Goal: Check status: Check status

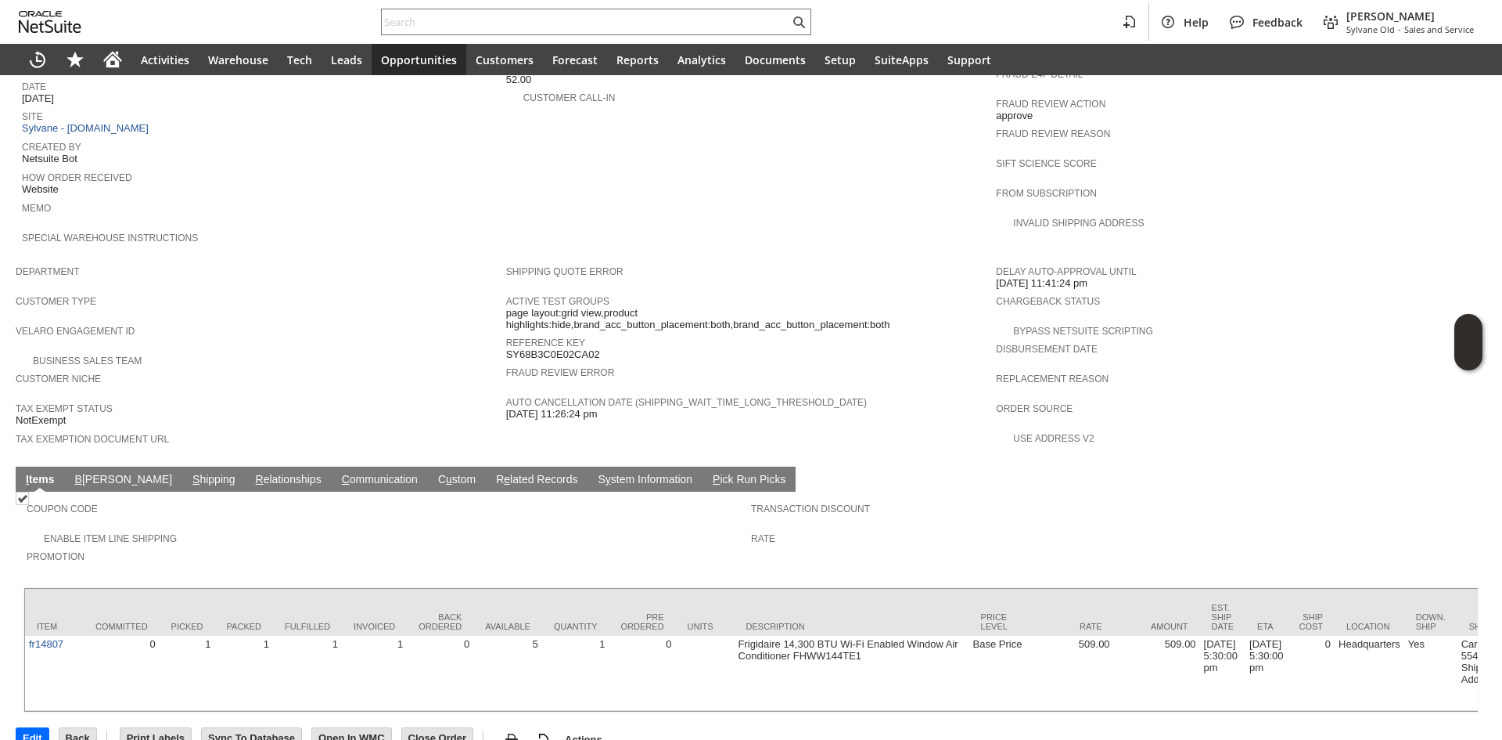
scroll to position [709, 0]
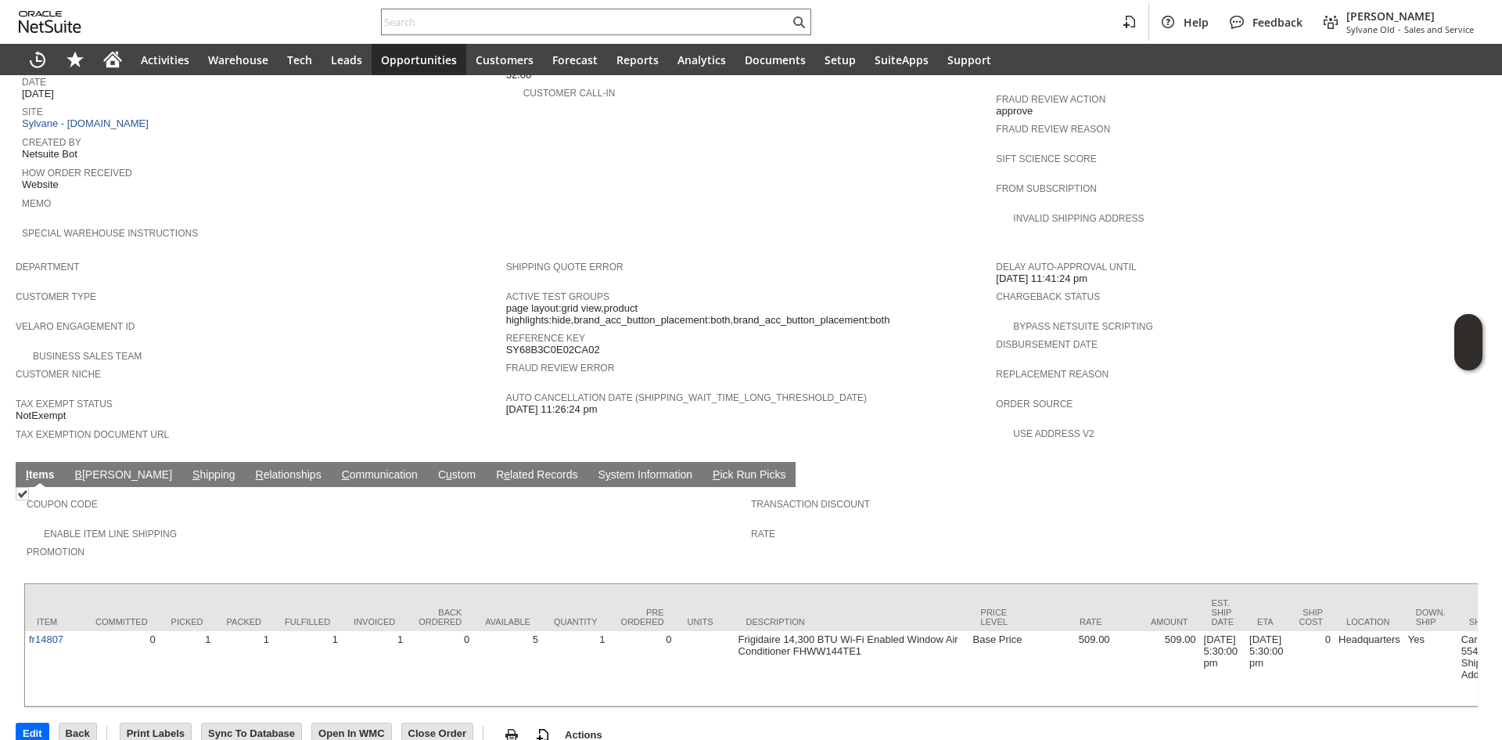
click at [193, 468] on span "S" at bounding box center [196, 474] width 7 height 13
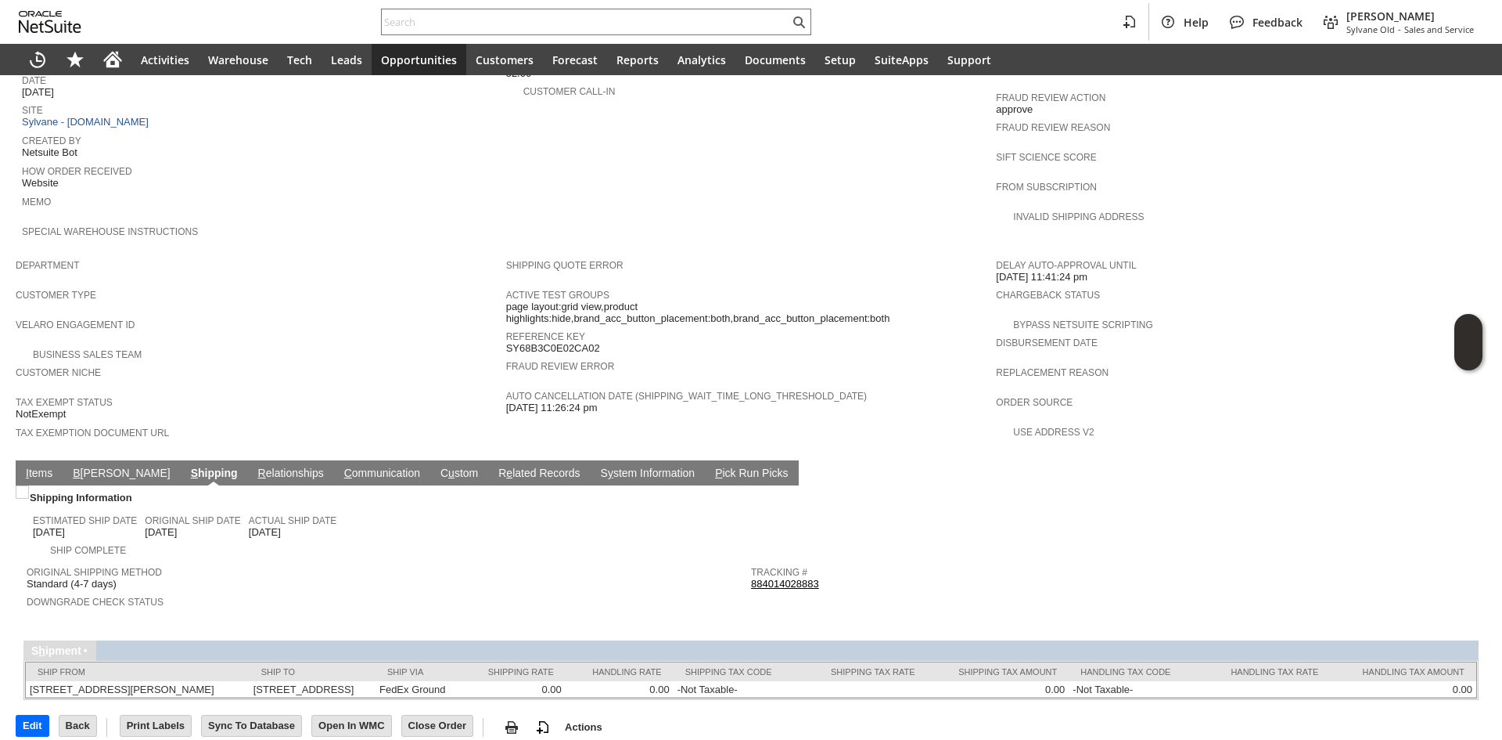
scroll to position [711, 0]
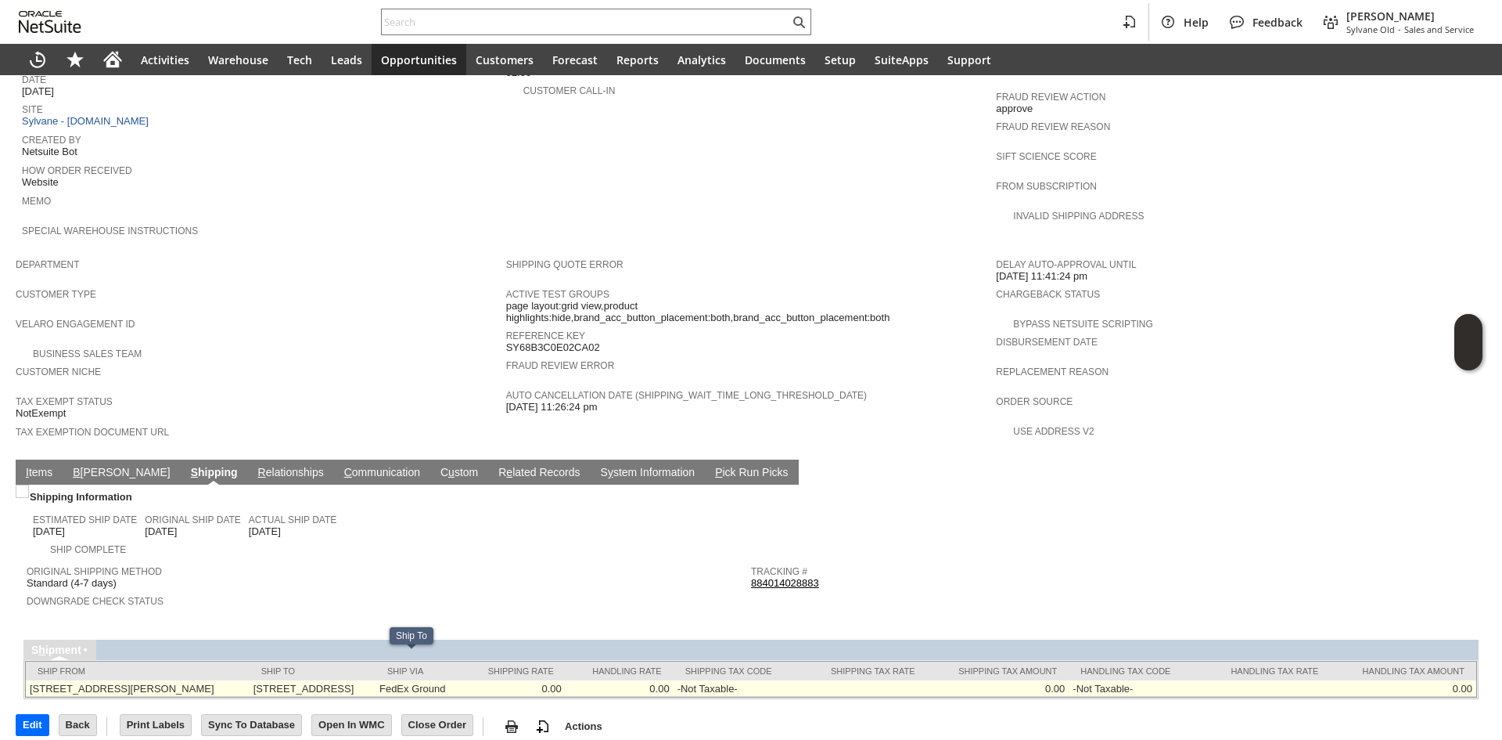
drag, startPoint x: 279, startPoint y: 656, endPoint x: 398, endPoint y: 669, distance: 119.7
click at [376, 680] on td "[STREET_ADDRESS]" at bounding box center [313, 688] width 126 height 16
copy td "2269 Chestnut Street 108 San Francisco CA 94123 United States"
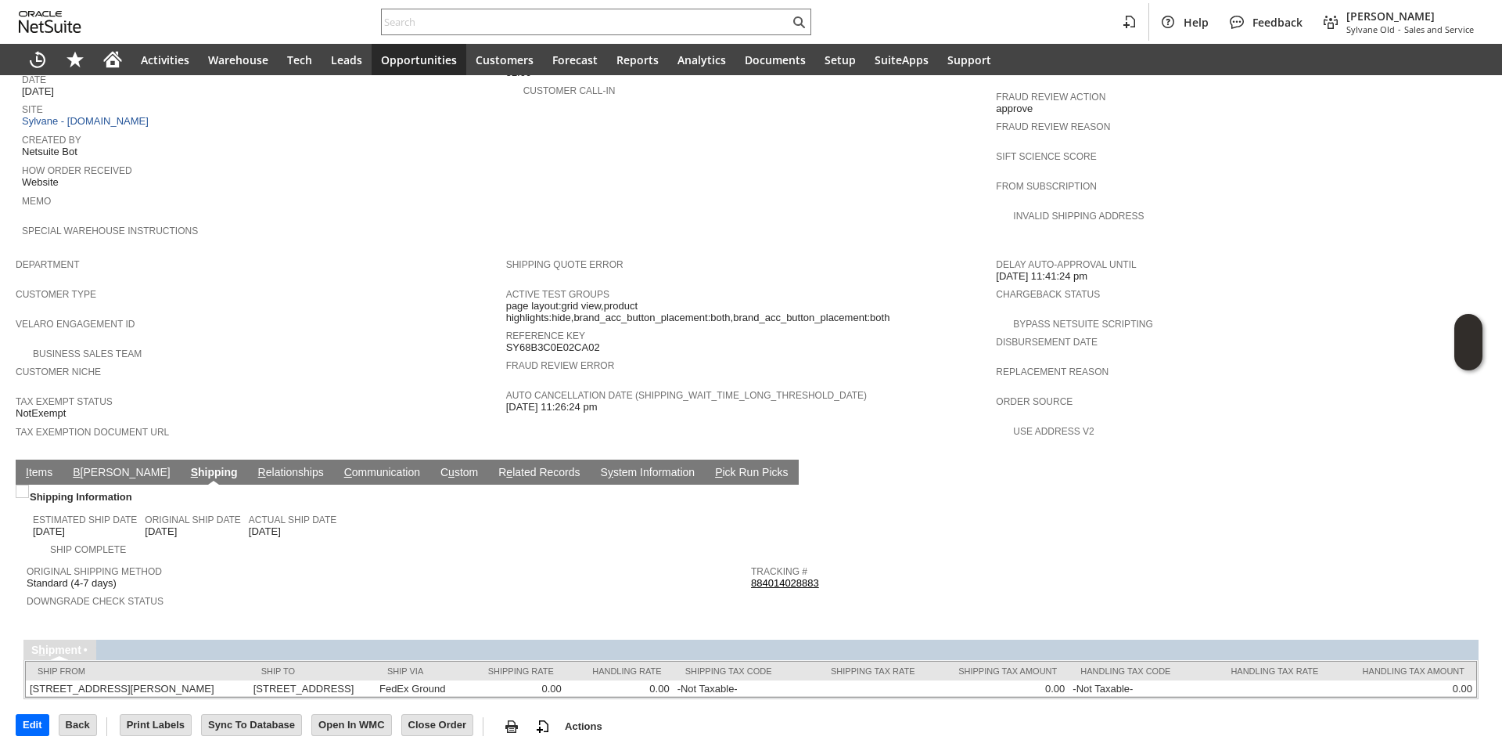
click at [49, 466] on link "I tems" at bounding box center [39, 473] width 34 height 15
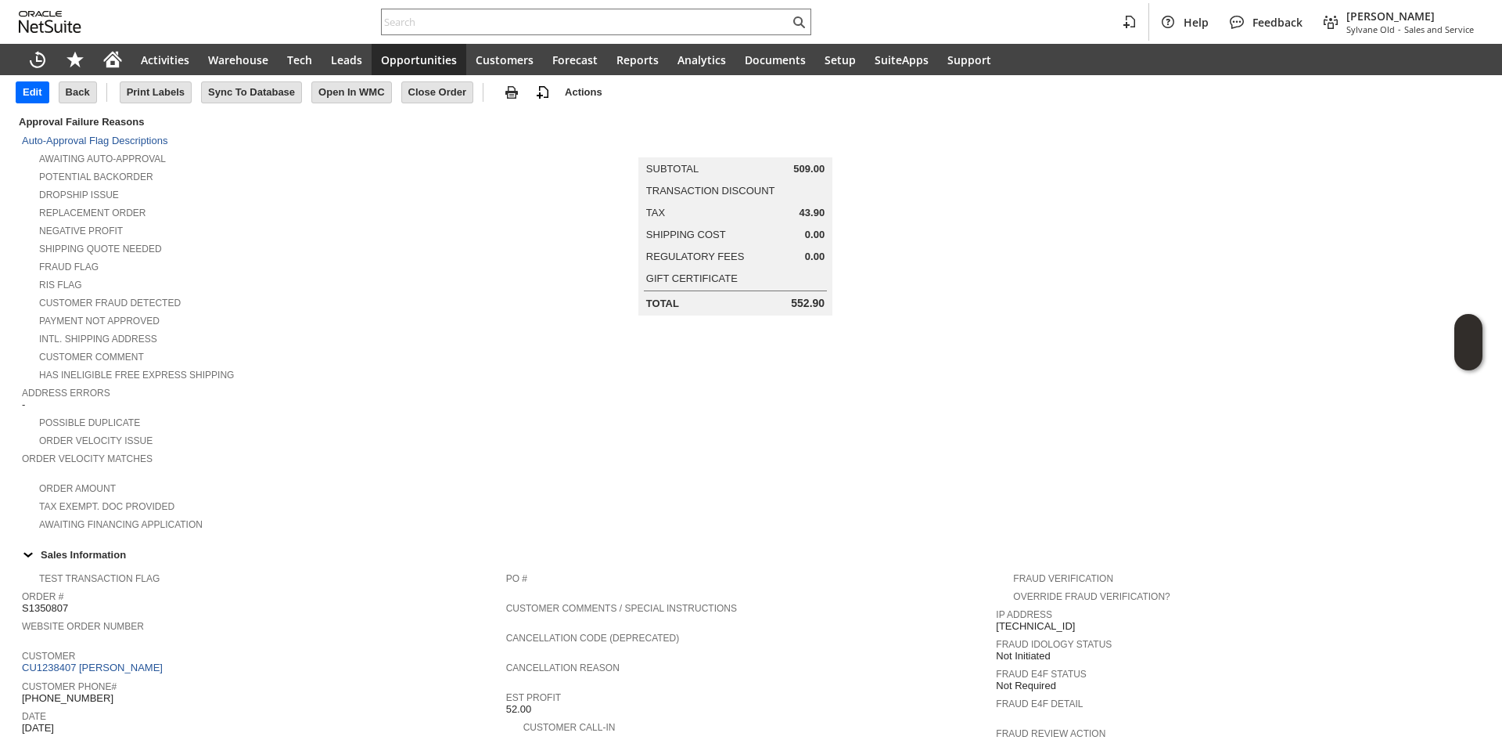
scroll to position [5, 0]
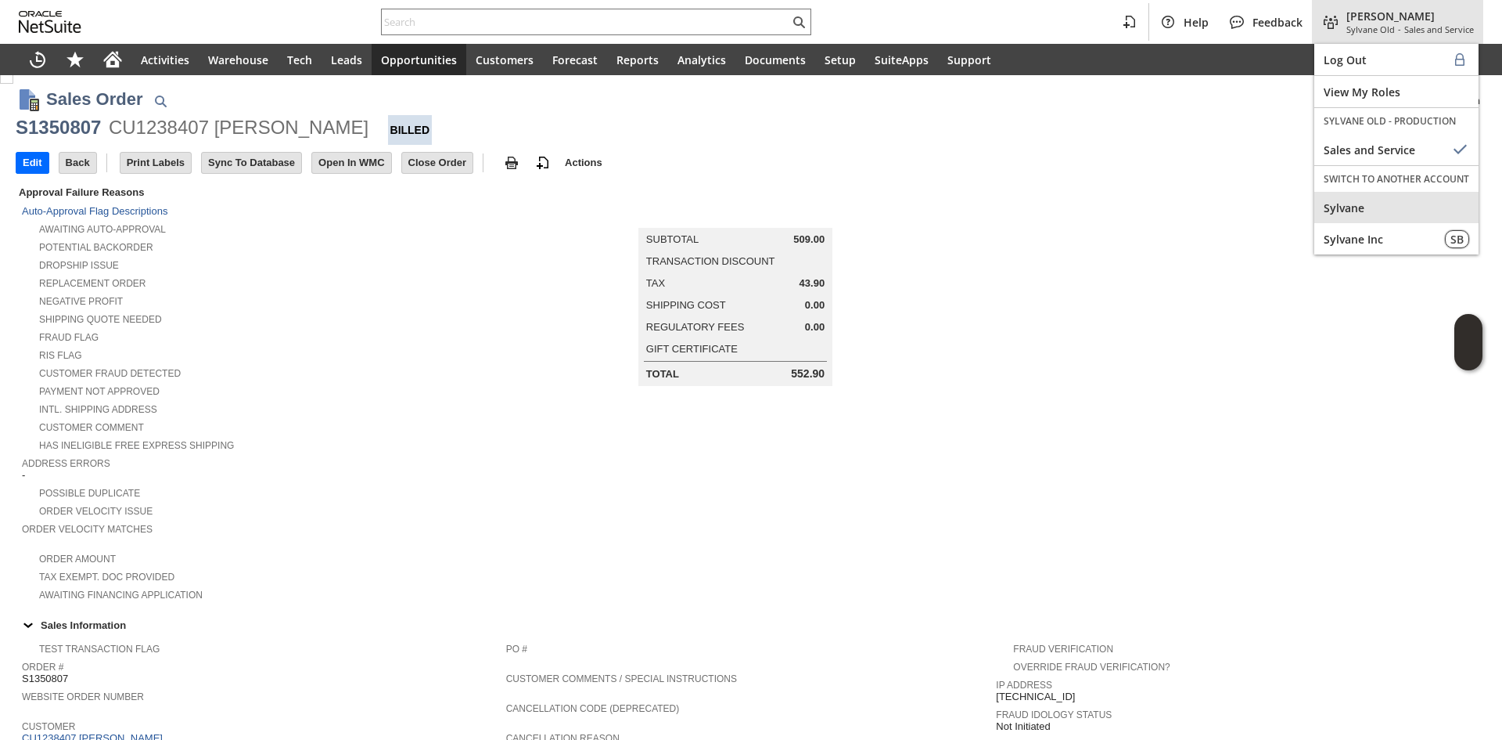
click at [1351, 205] on span "Sylvane" at bounding box center [1397, 207] width 146 height 15
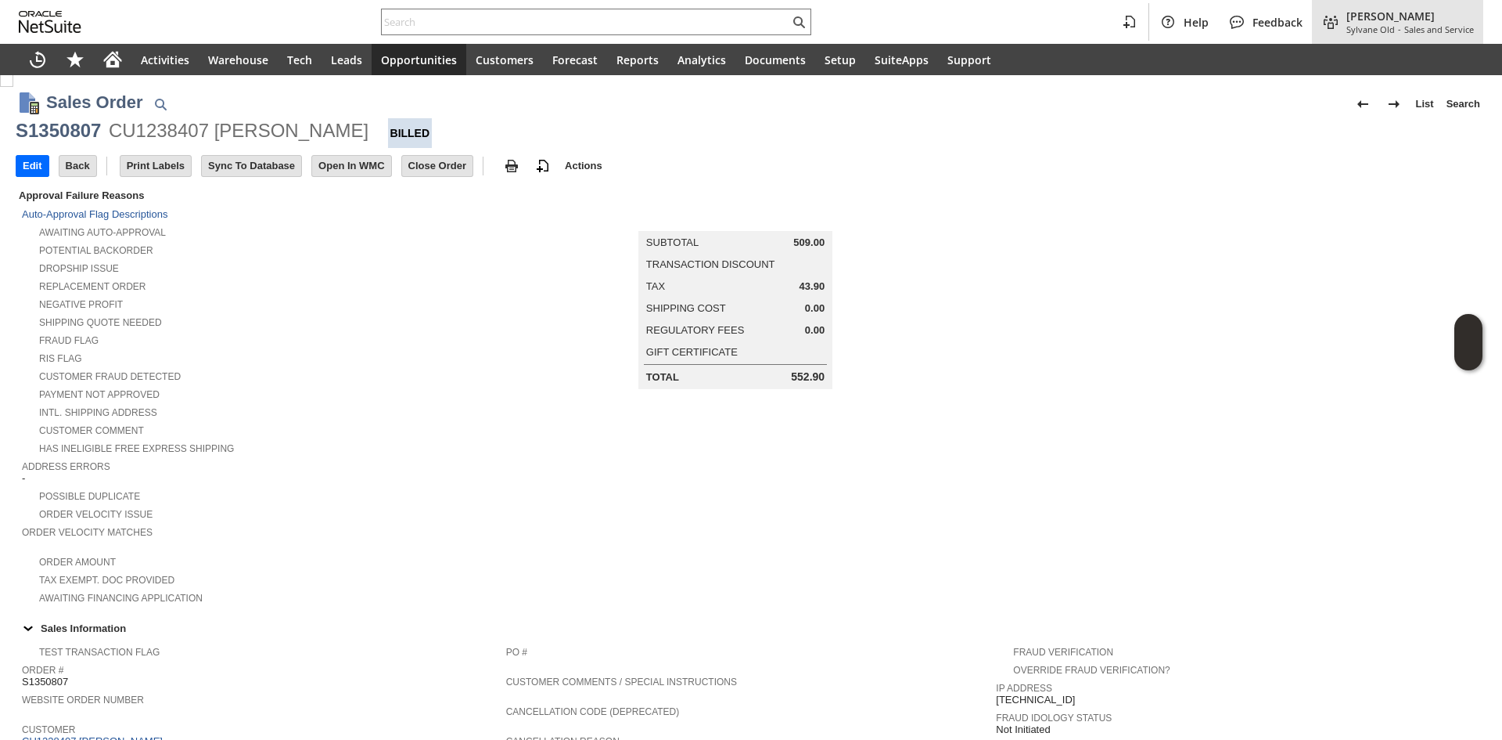
scroll to position [0, 0]
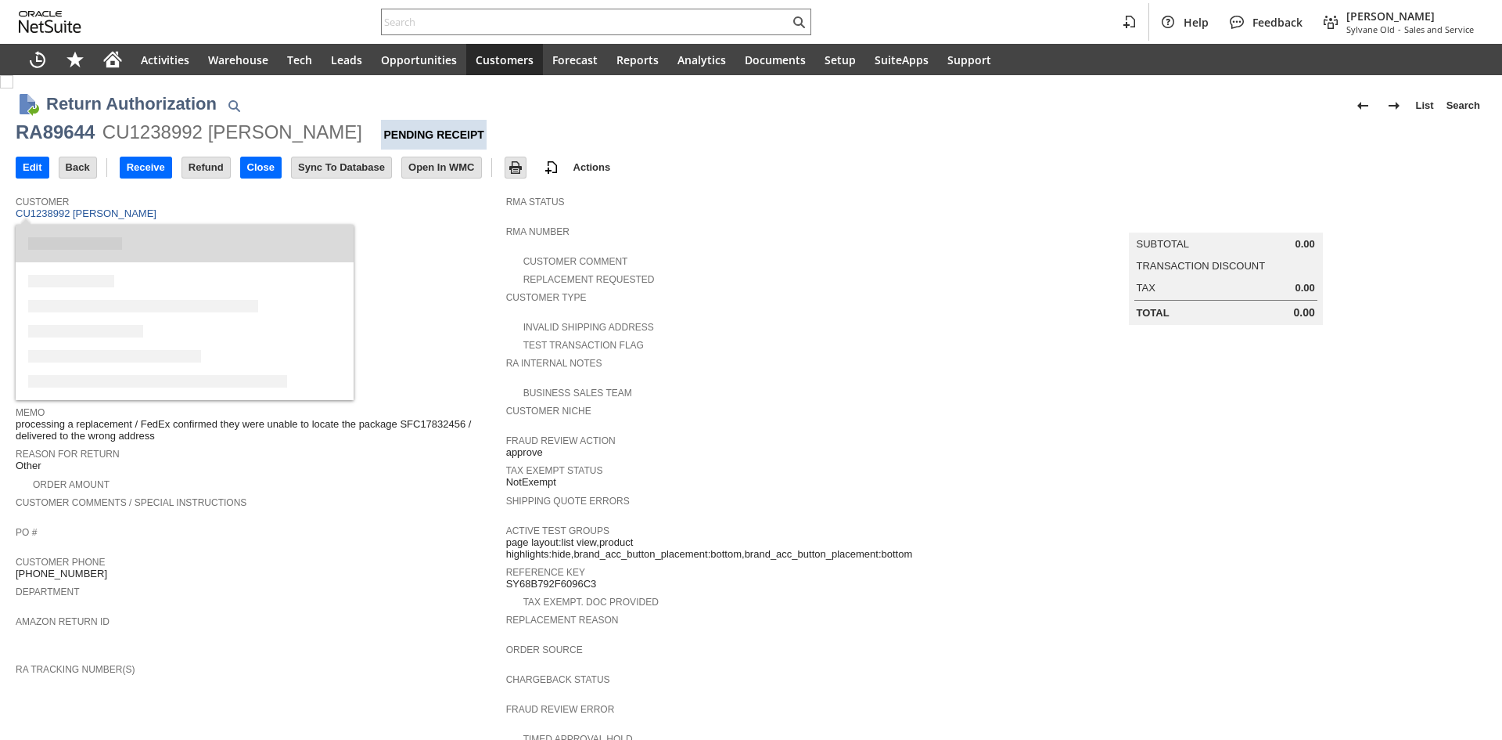
click at [114, 211] on link "CU1238992 GUEDRY FAUST" at bounding box center [88, 213] width 145 height 12
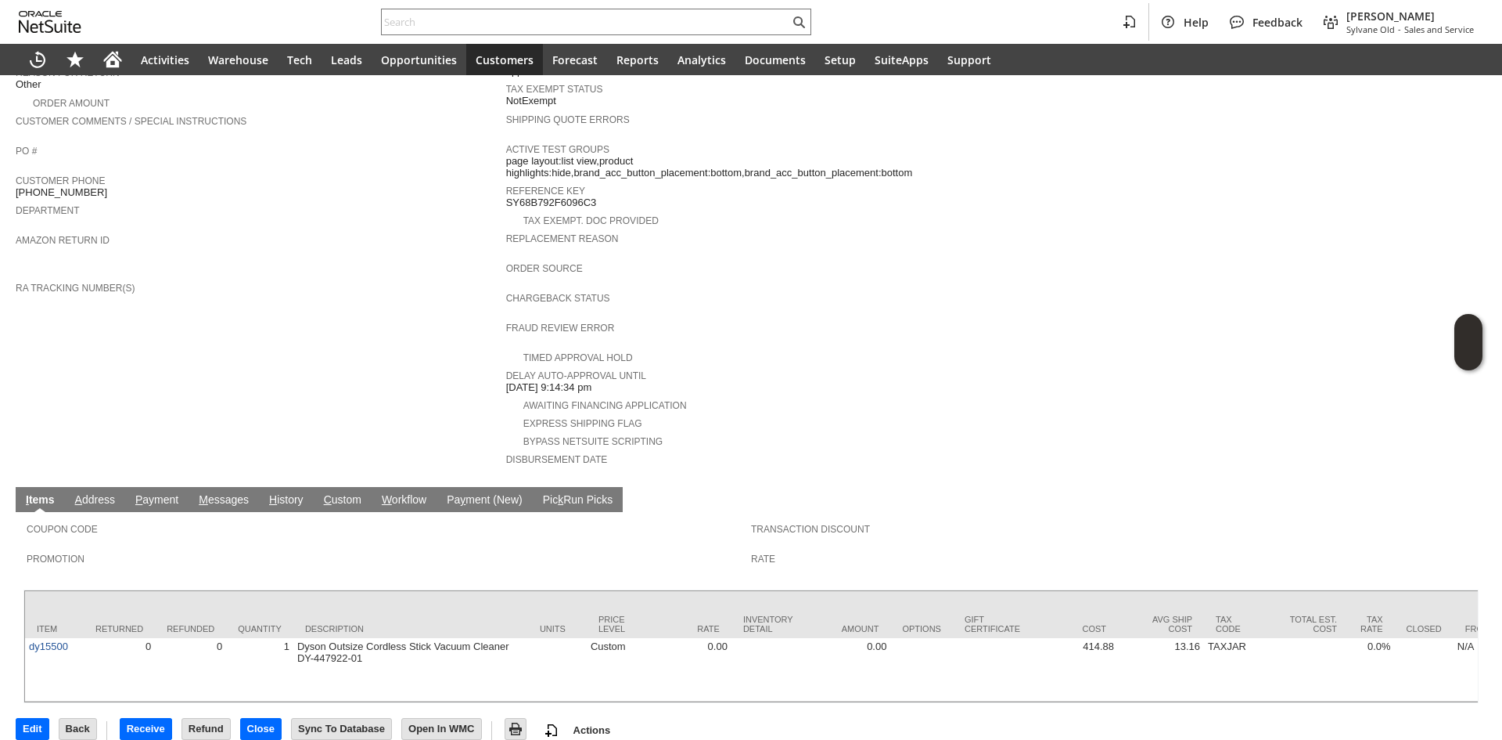
scroll to position [390, 0]
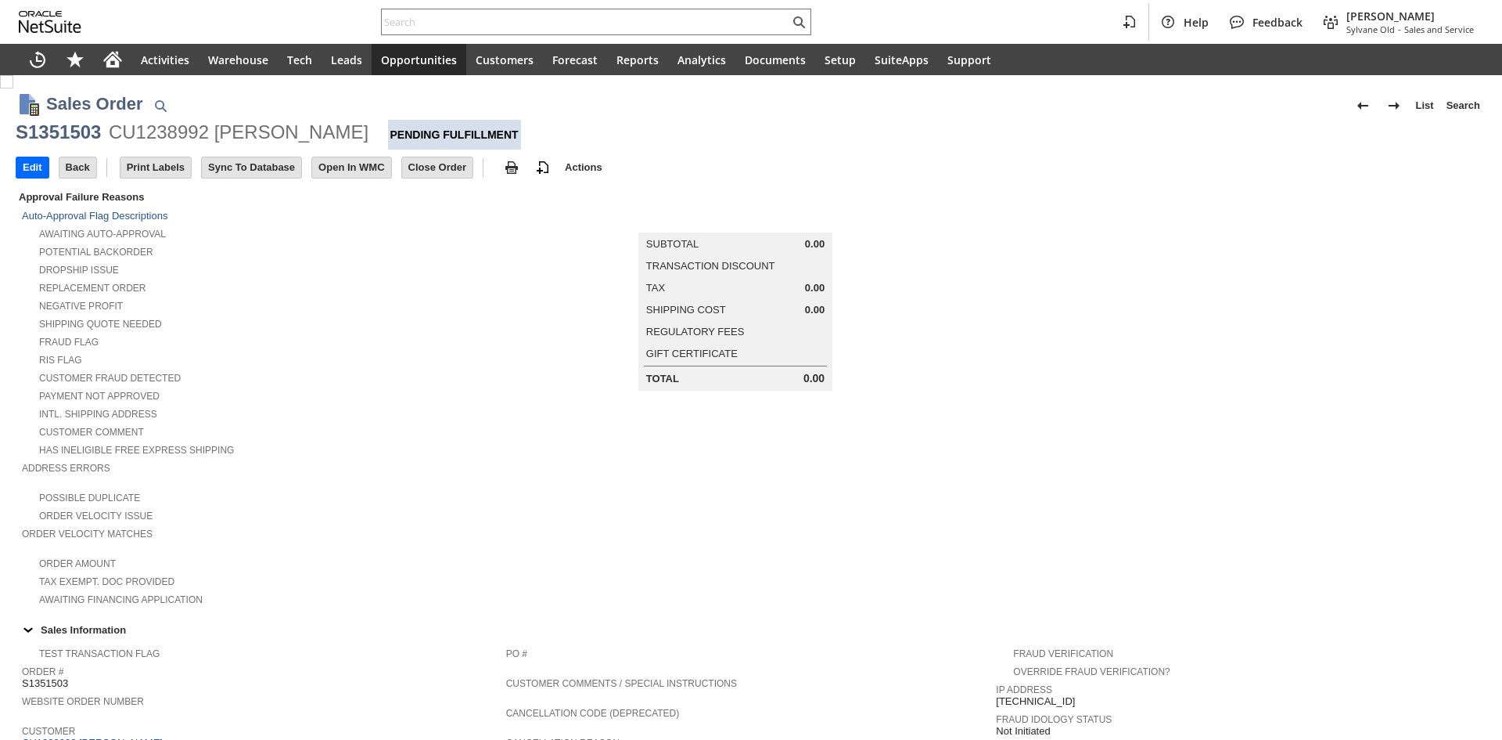
scroll to position [165, 0]
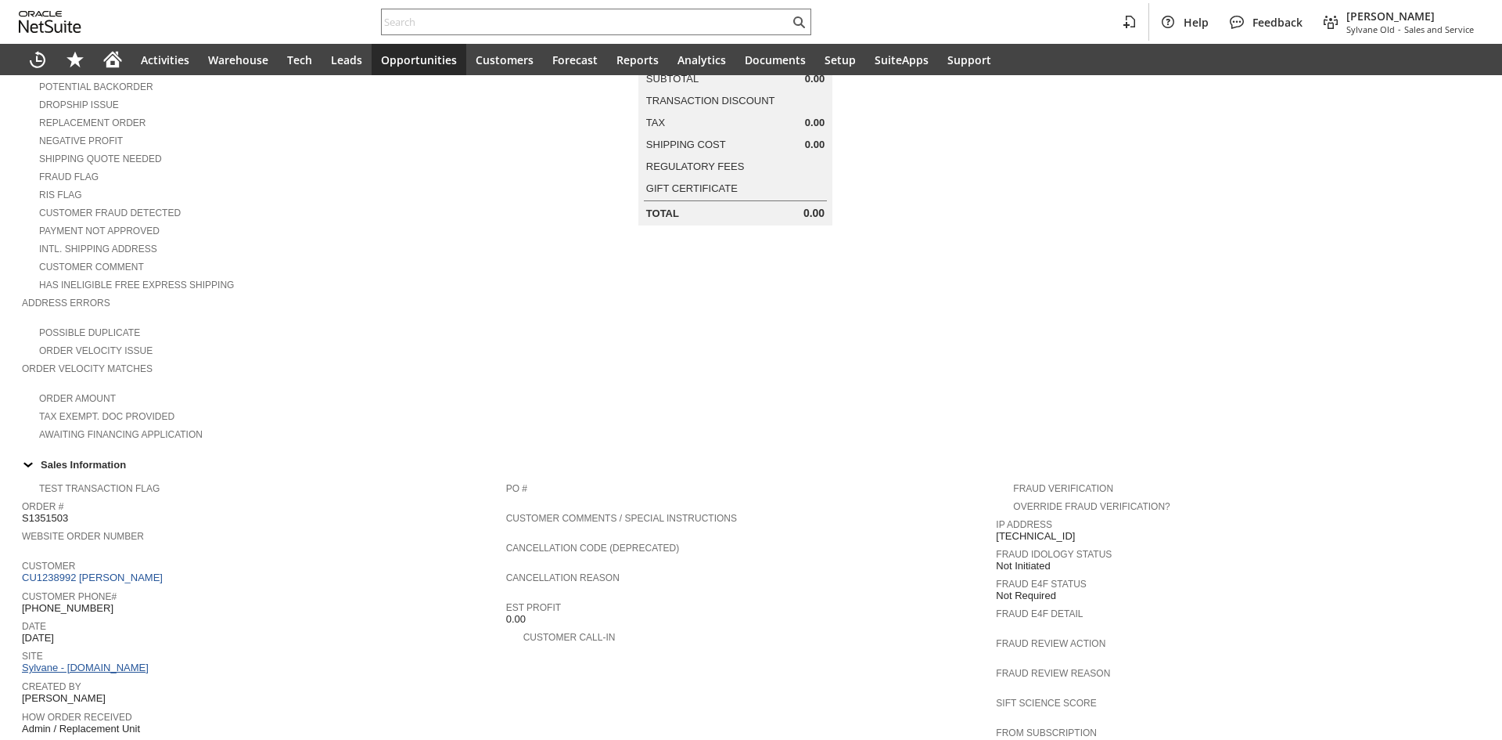
click at [128, 661] on link "Sylvane - [DOMAIN_NAME]" at bounding box center [87, 667] width 131 height 12
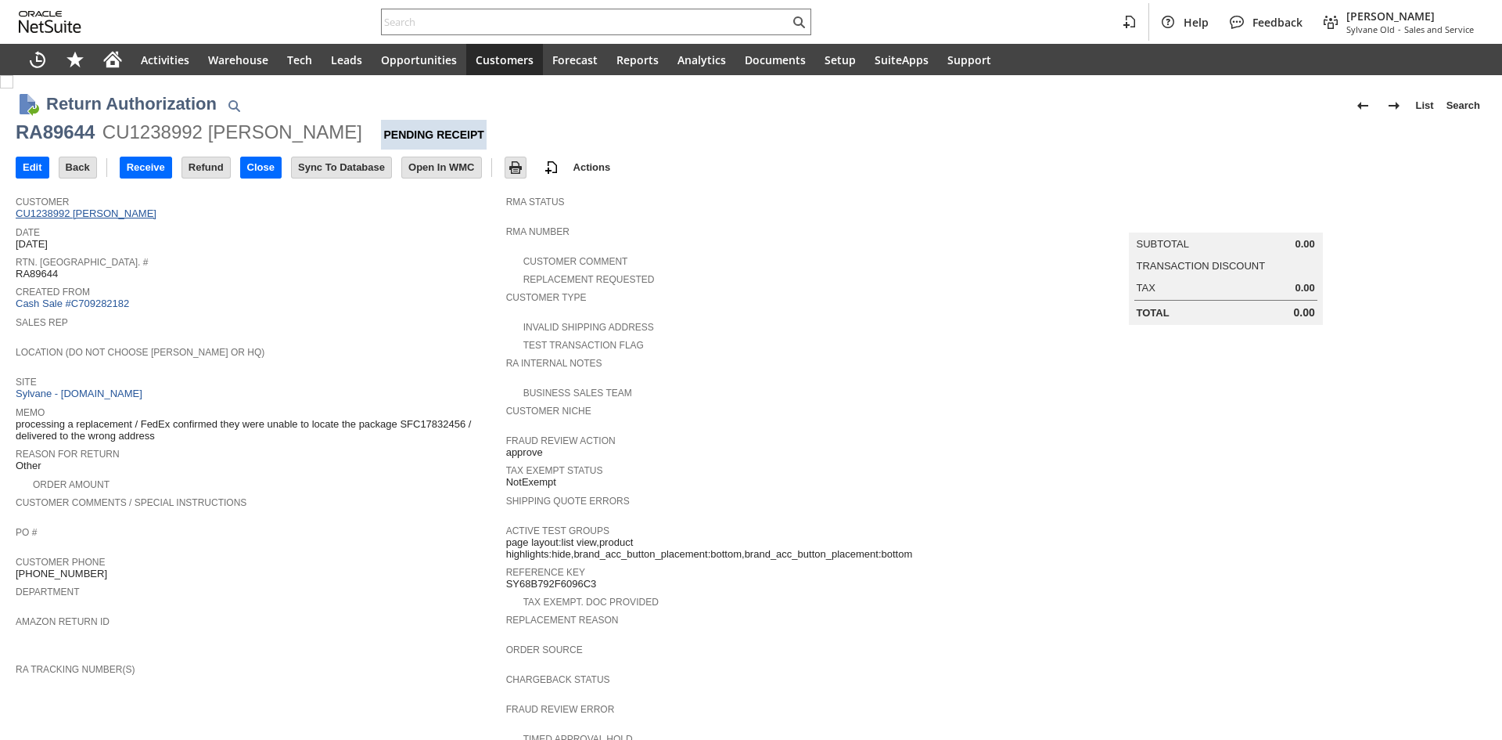
click at [115, 210] on link "CU1238992 [PERSON_NAME]" at bounding box center [88, 213] width 145 height 12
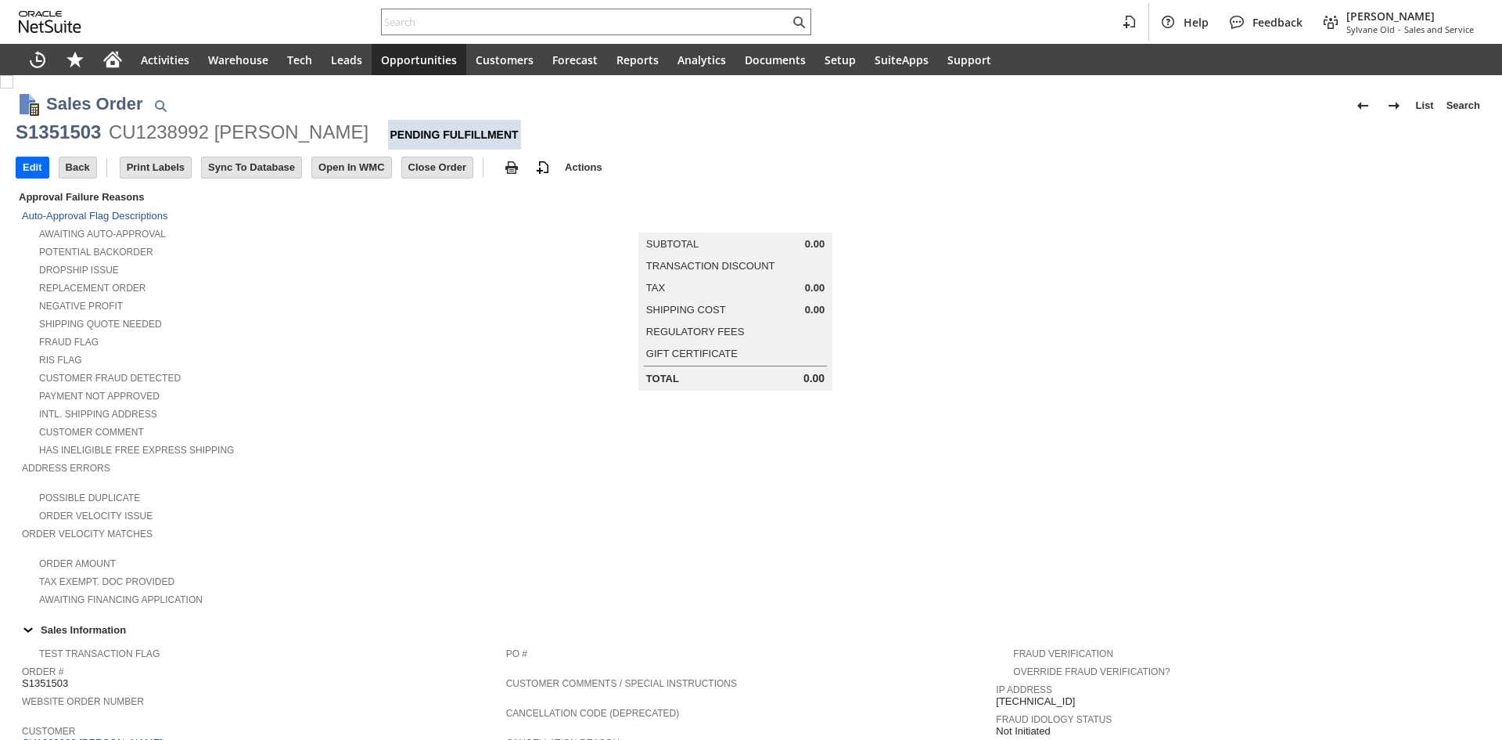
scroll to position [656, 0]
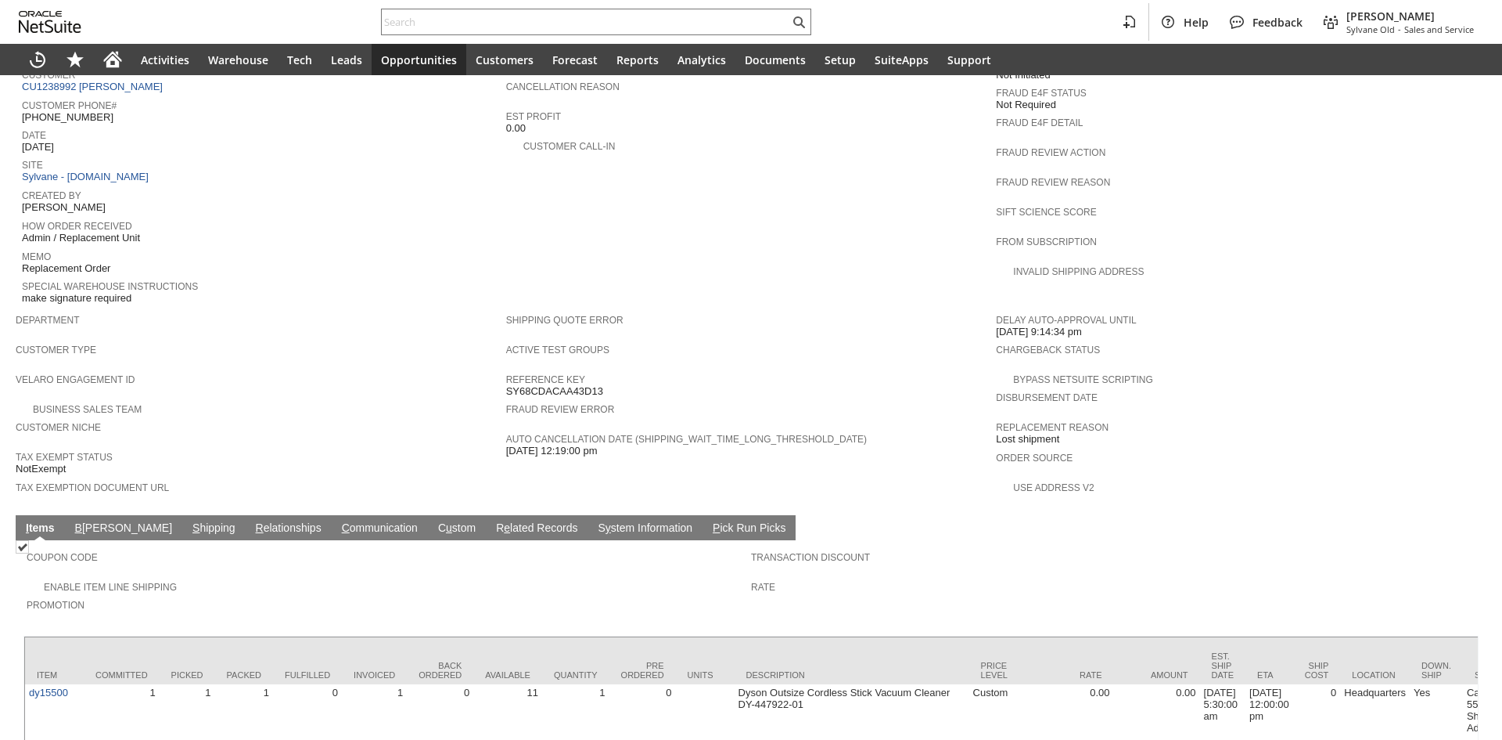
click at [144, 518] on div "Sales Order List Search S1351503 CU1238992 [PERSON_NAME] Pending Fulfillment Go…" at bounding box center [751, 91] width 1502 height 1345
click at [189, 521] on link "S hipping" at bounding box center [214, 528] width 51 height 15
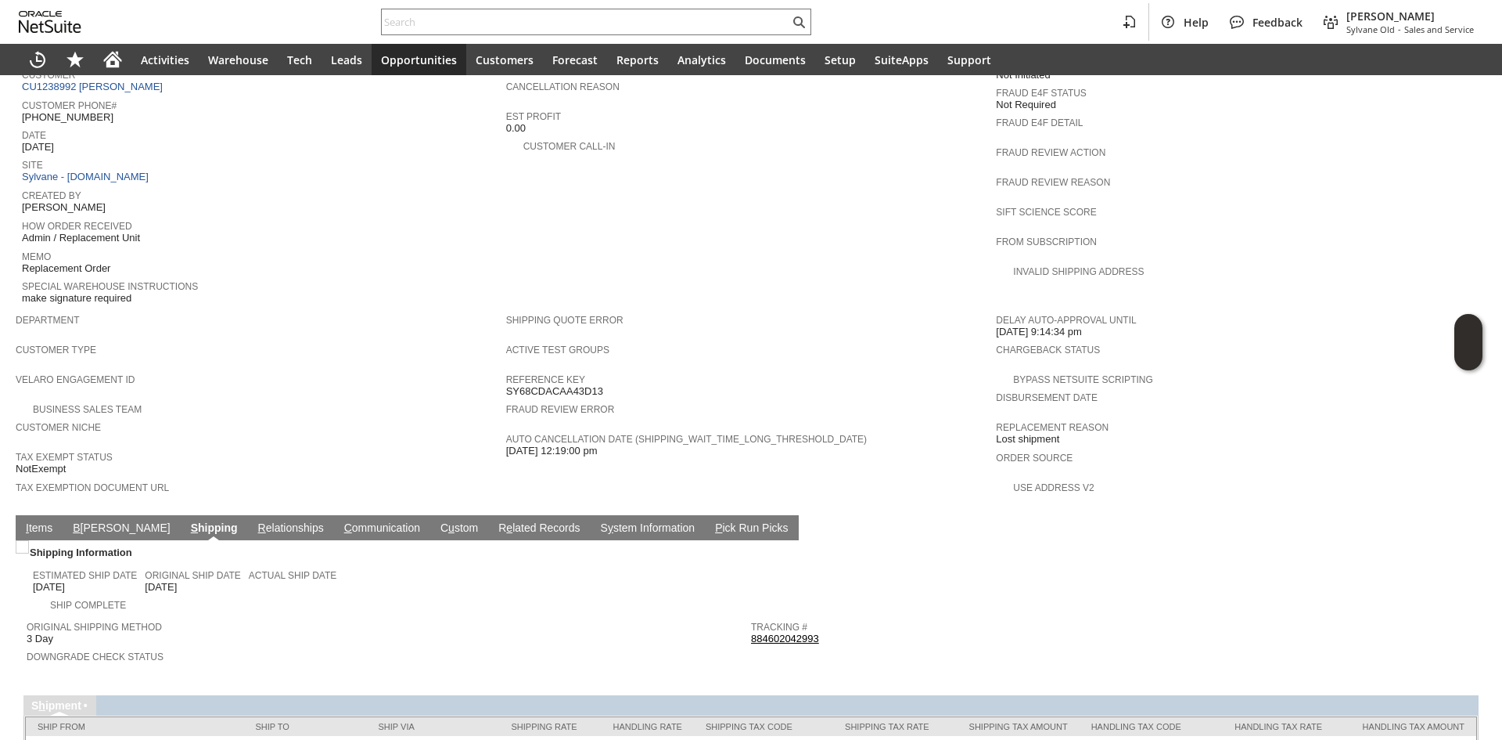
click at [187, 521] on link "S hipping" at bounding box center [214, 528] width 55 height 15
click at [785, 632] on link "884602042993" at bounding box center [785, 638] width 68 height 12
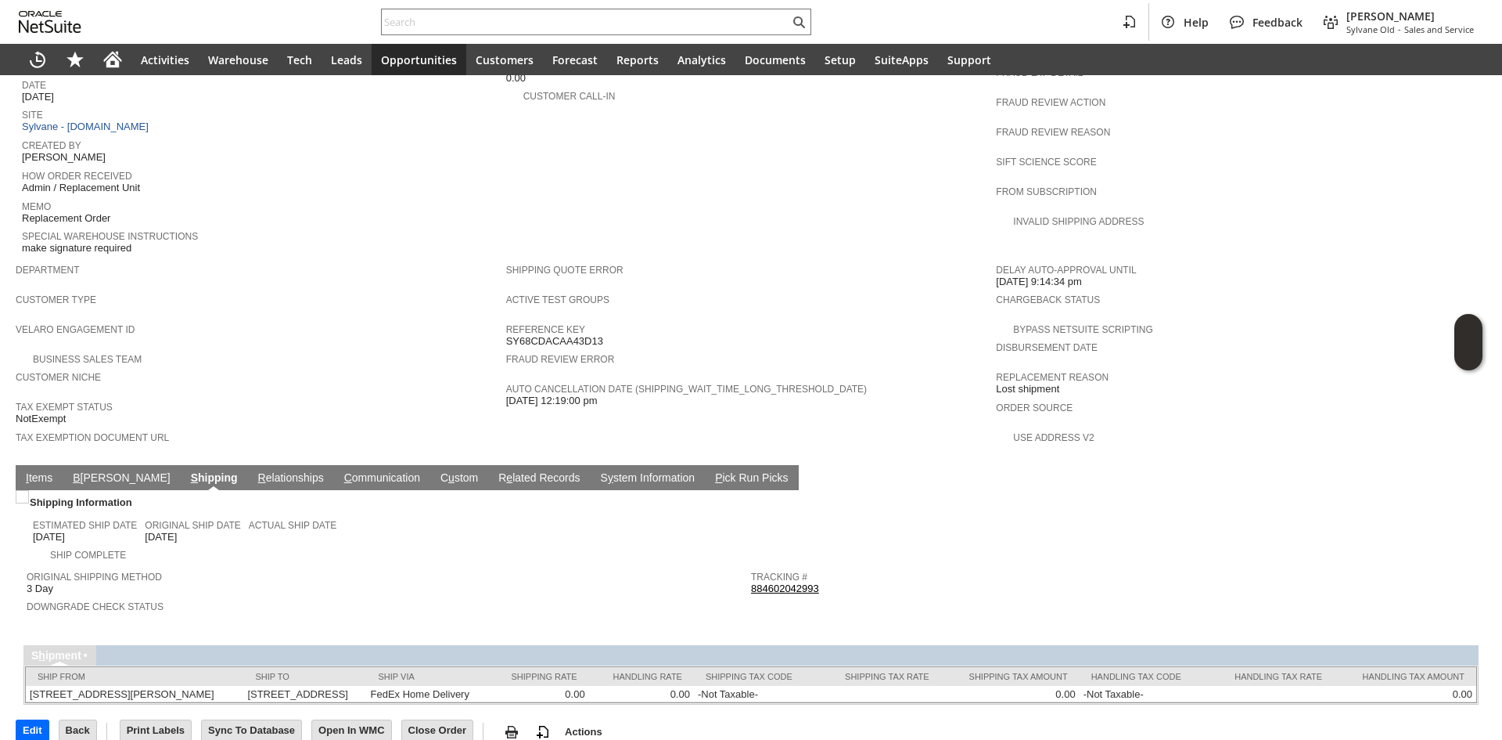
scroll to position [711, 0]
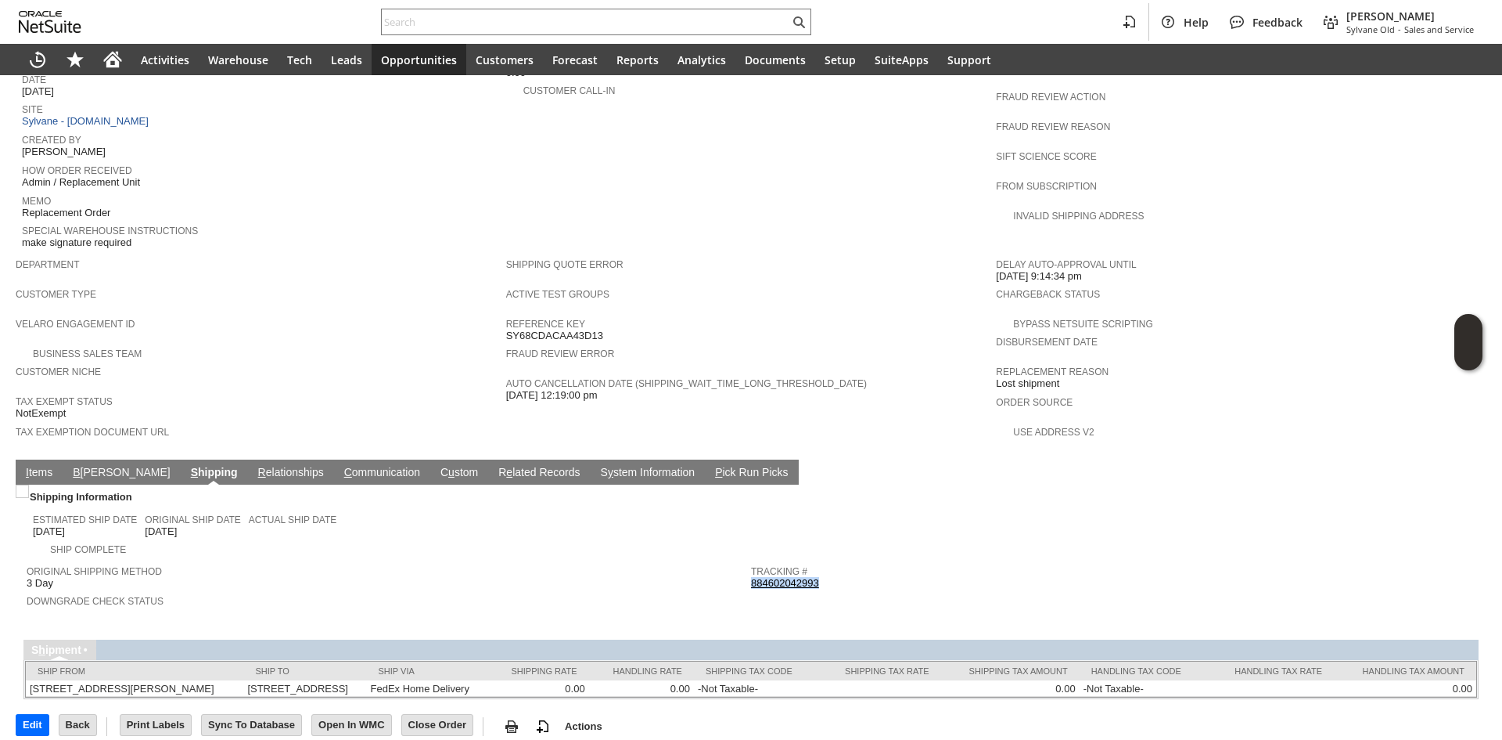
drag, startPoint x: 833, startPoint y: 545, endPoint x: 747, endPoint y: 542, distance: 86.1
click at [751, 561] on div "Tracking # 884602042993" at bounding box center [1109, 575] width 717 height 28
copy link "884602042993"
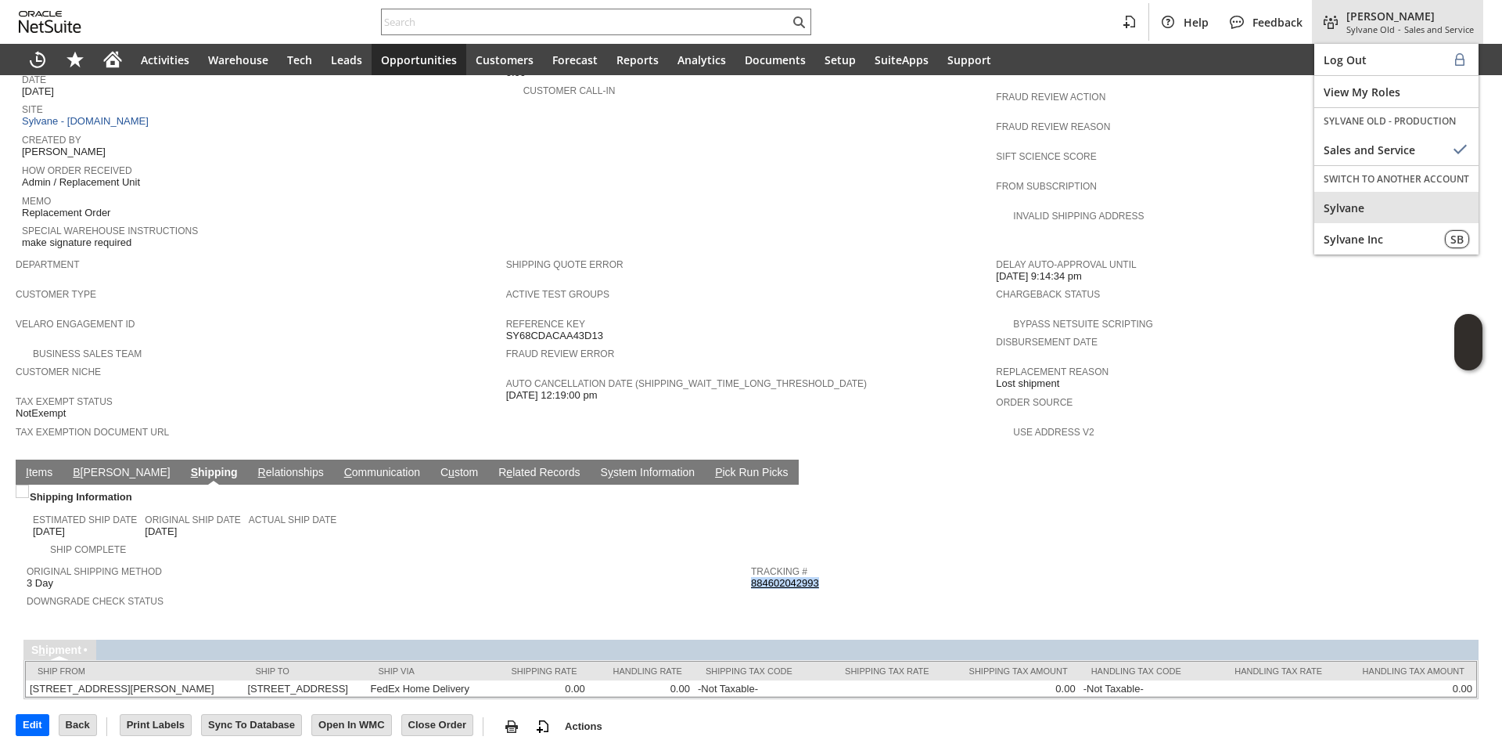
click at [1371, 210] on span "Sylvane" at bounding box center [1397, 207] width 146 height 15
